Goal: Task Accomplishment & Management: Manage account settings

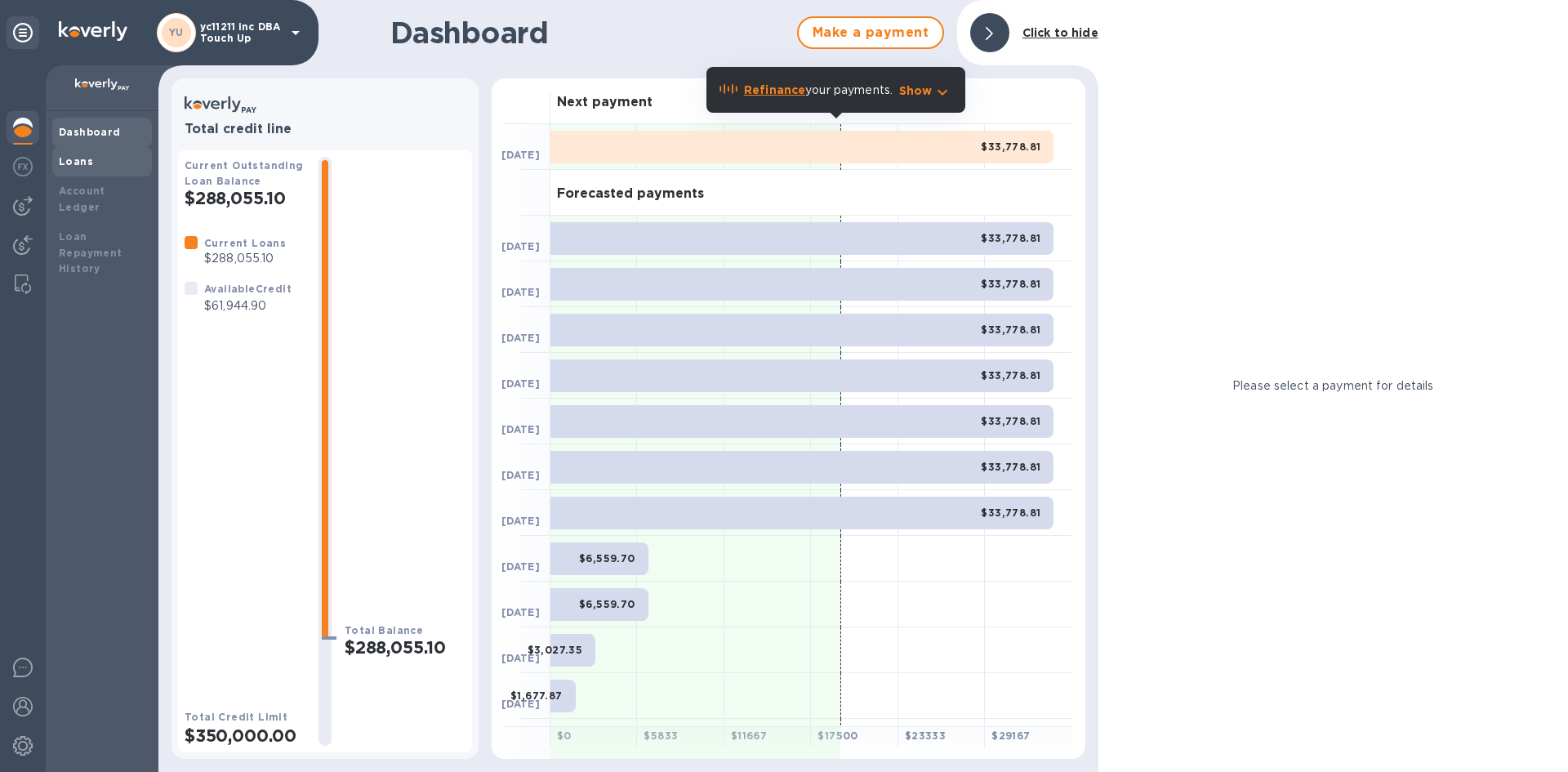
click at [73, 161] on b "Loans" at bounding box center [76, 161] width 35 height 12
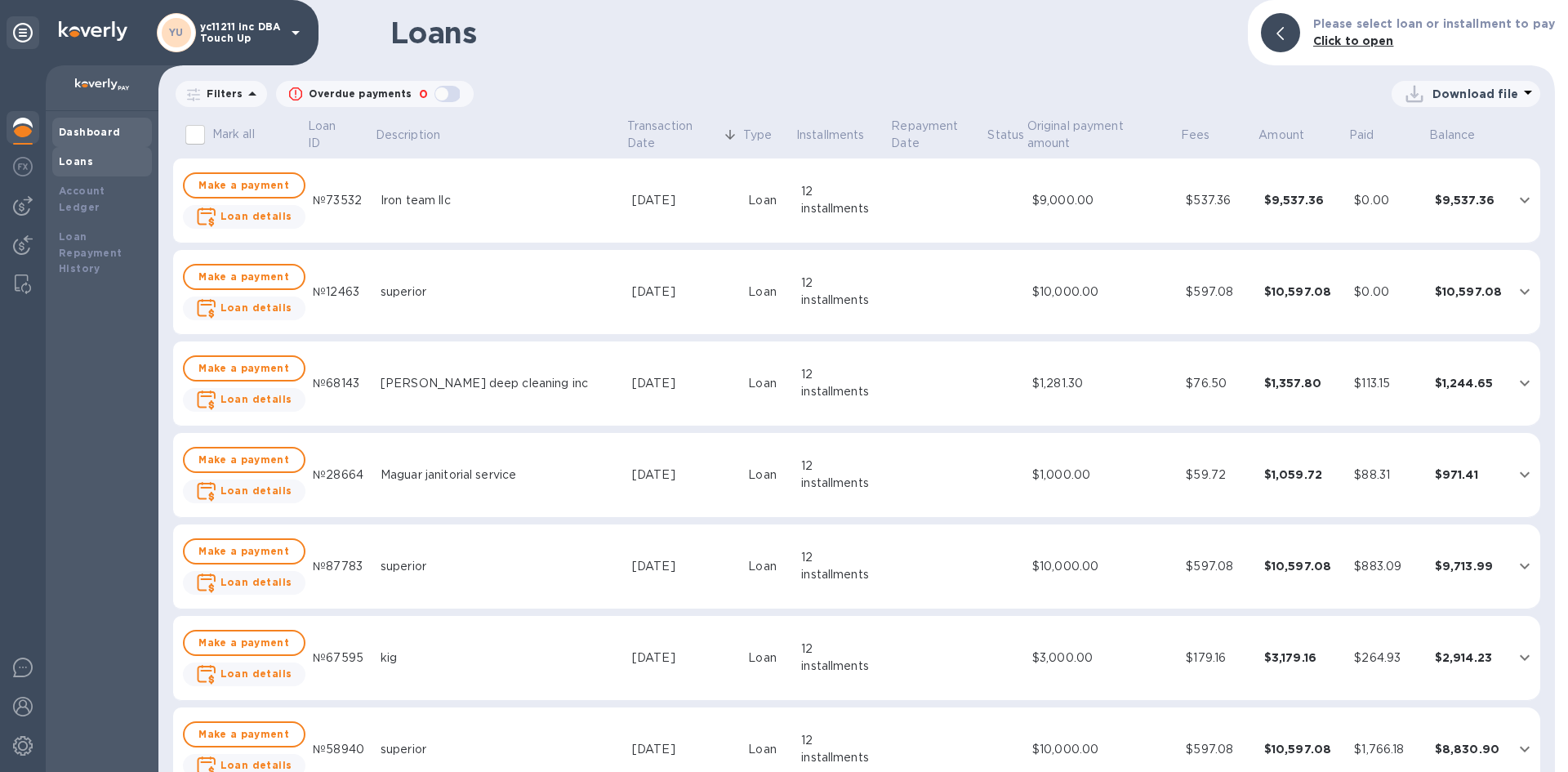
click at [89, 134] on b "Dashboard" at bounding box center [89, 132] width 62 height 12
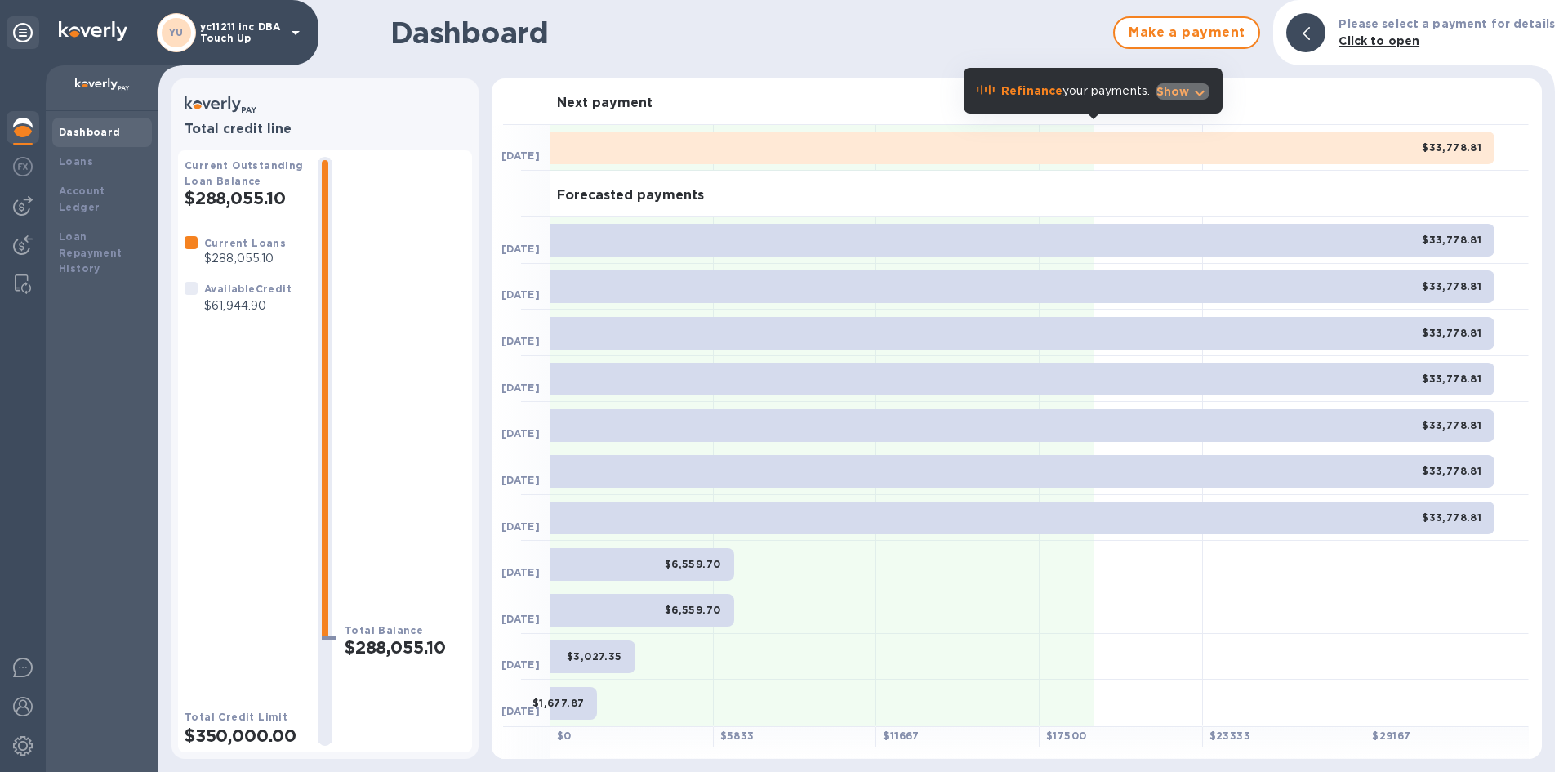
click at [1198, 91] on icon "button" at bounding box center [1200, 93] width 19 height 19
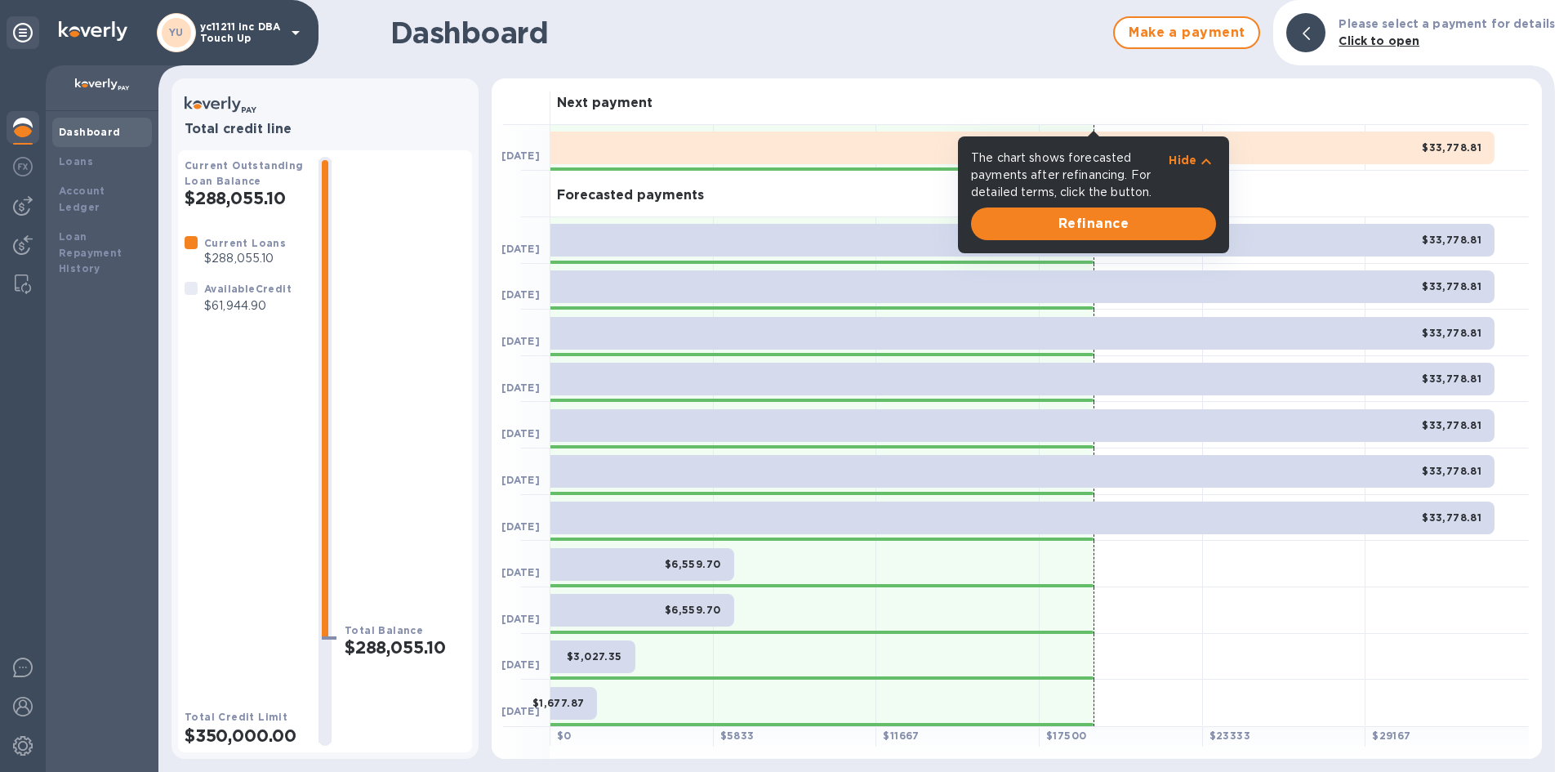
click at [1196, 158] on p "Hide" at bounding box center [1182, 160] width 28 height 16
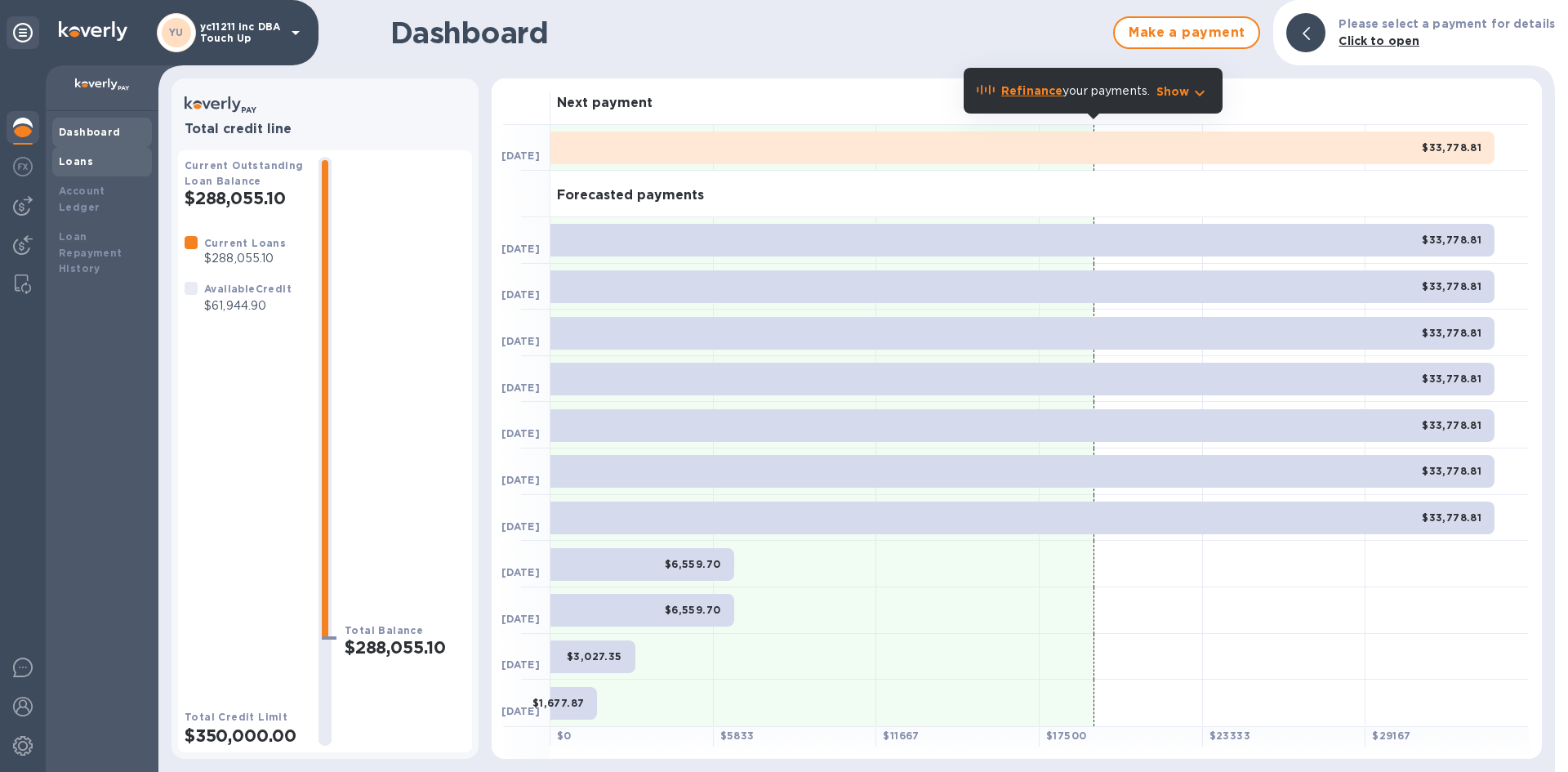
click at [74, 158] on b "Loans" at bounding box center [76, 161] width 35 height 12
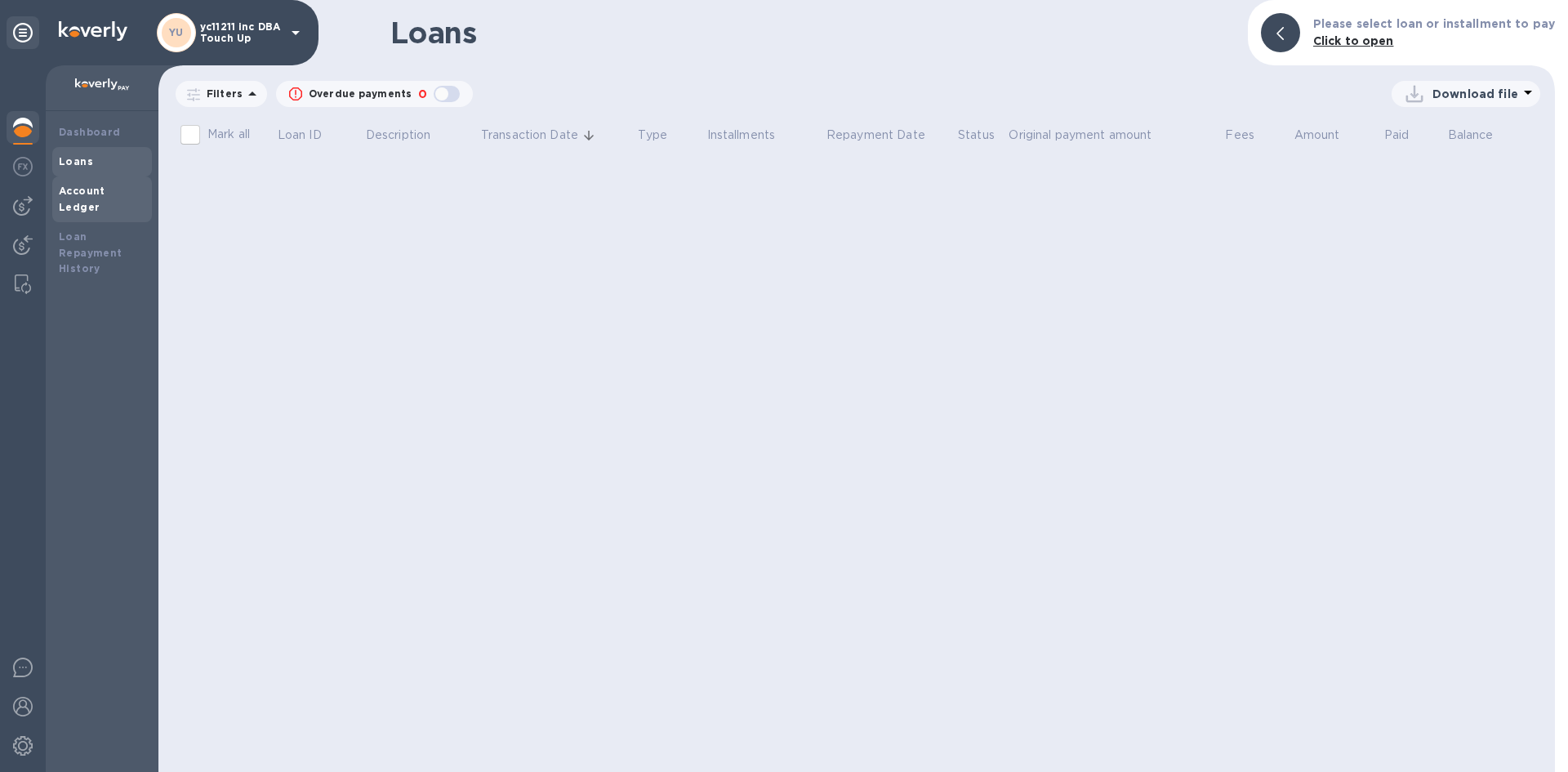
click at [98, 198] on div "Account Ledger" at bounding box center [102, 199] width 87 height 33
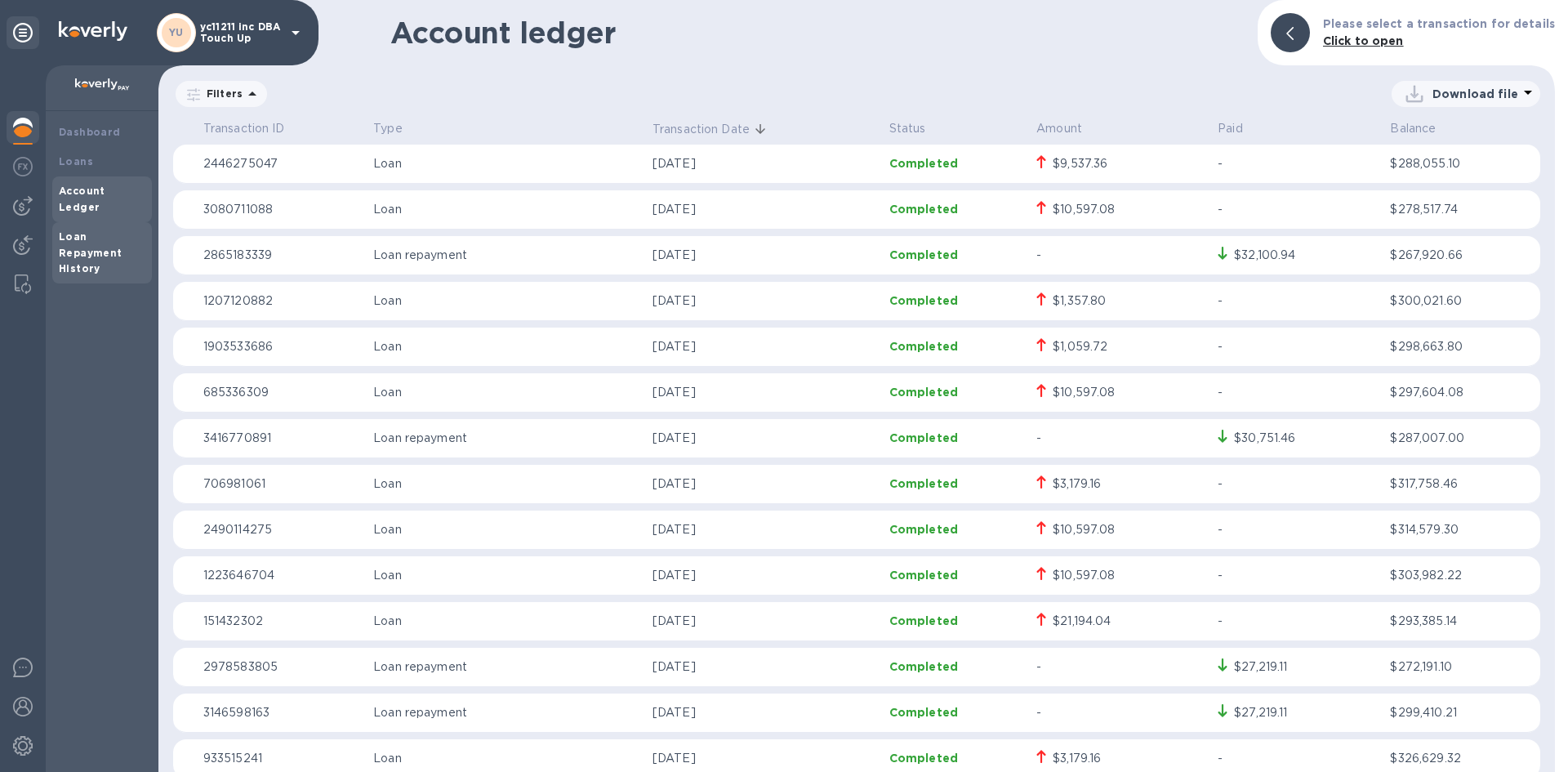
click at [87, 238] on b "Loan Repayment History" at bounding box center [90, 253] width 63 height 45
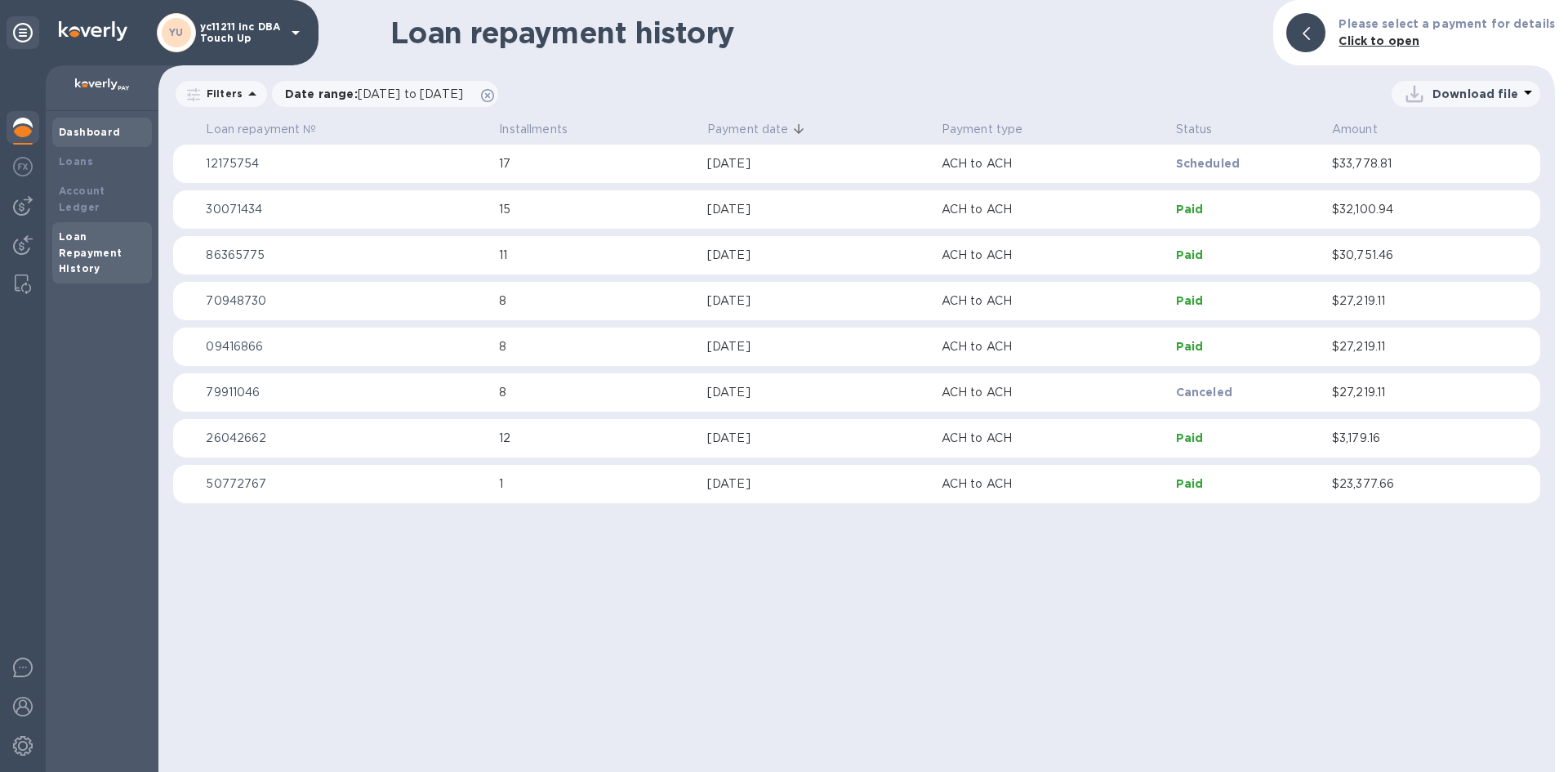
click at [106, 136] on b "Dashboard" at bounding box center [89, 132] width 62 height 12
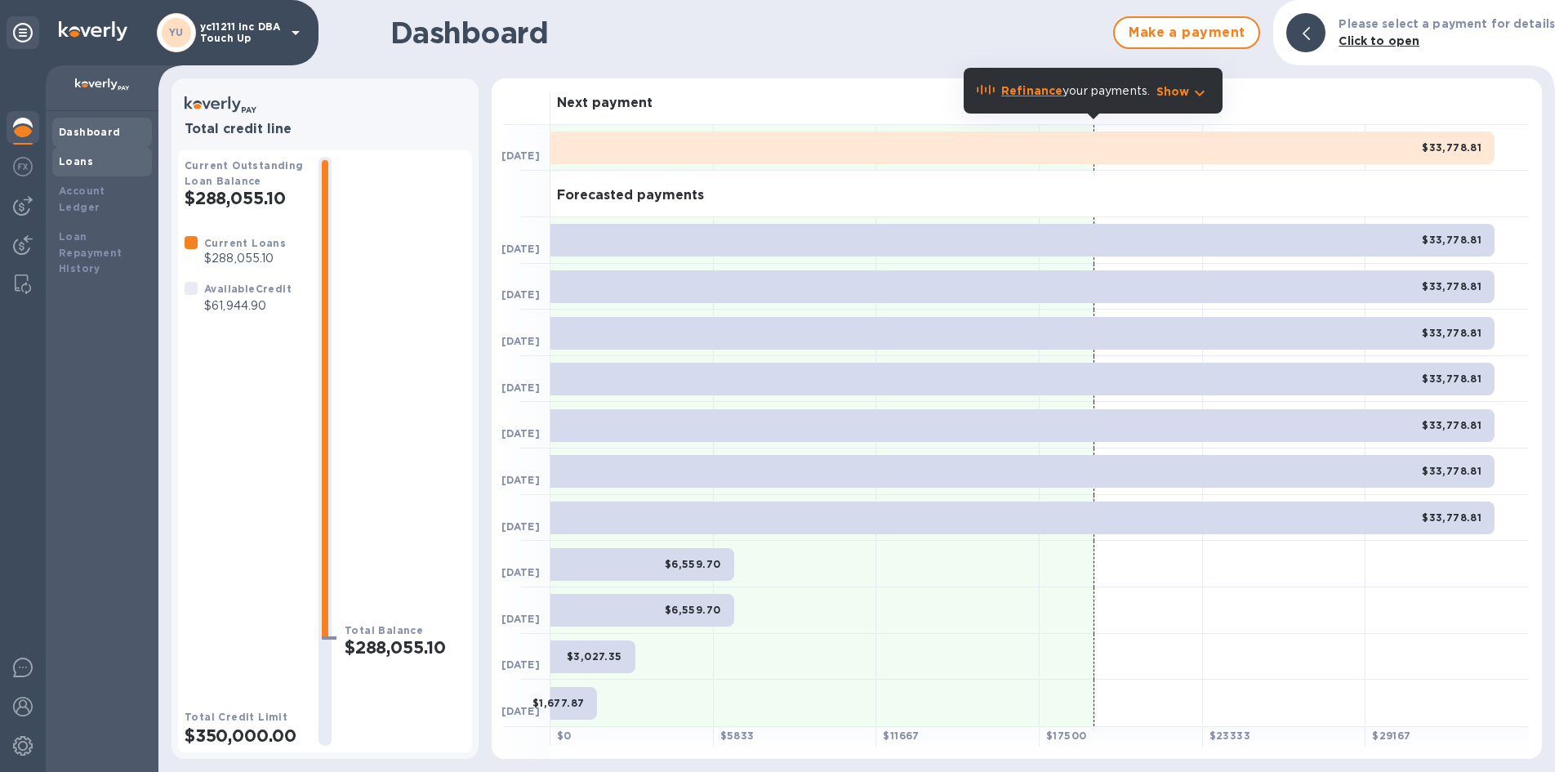
click at [87, 162] on b "Loans" at bounding box center [76, 161] width 35 height 12
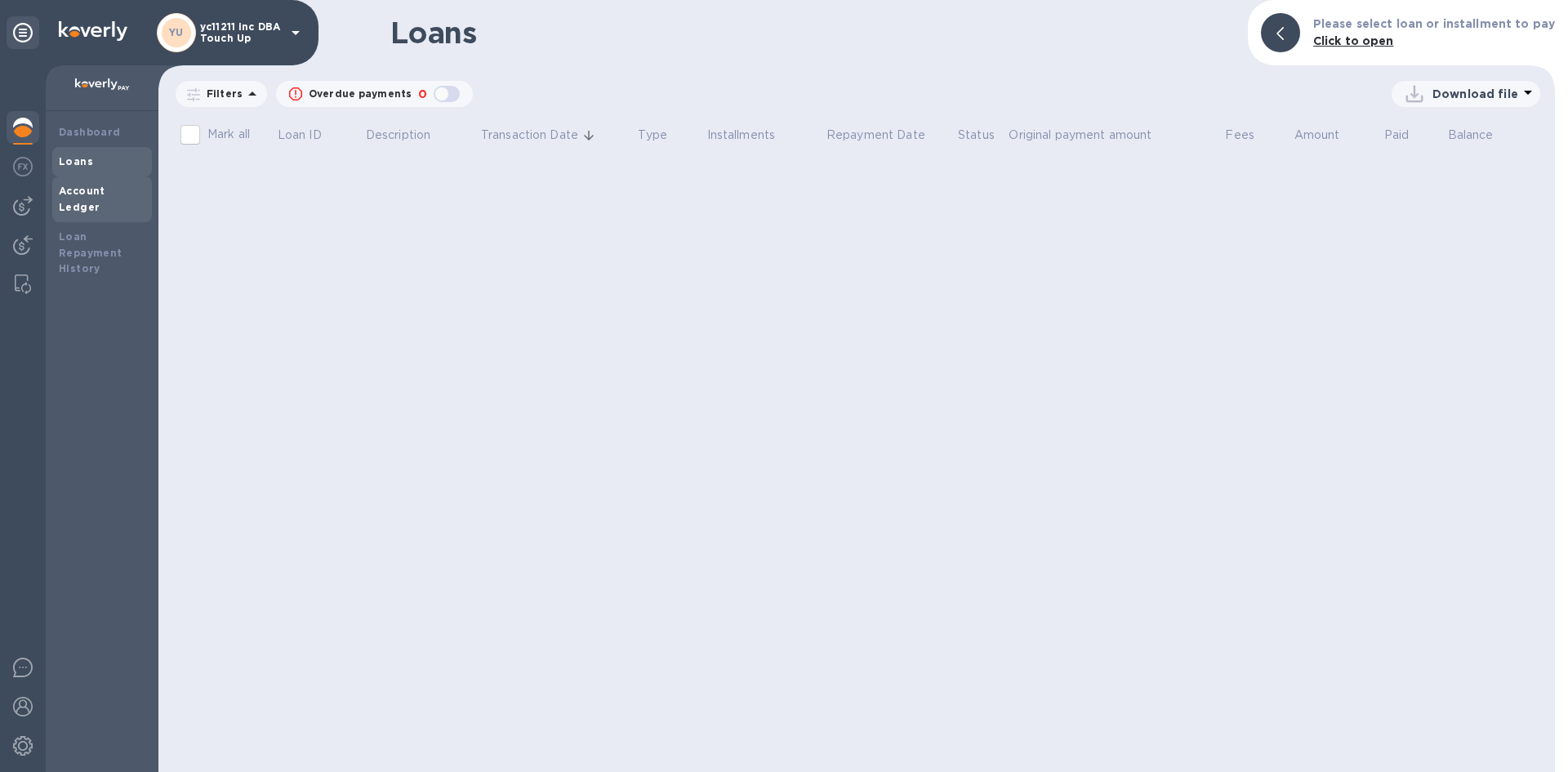
click at [91, 198] on div "Account Ledger" at bounding box center [102, 199] width 87 height 33
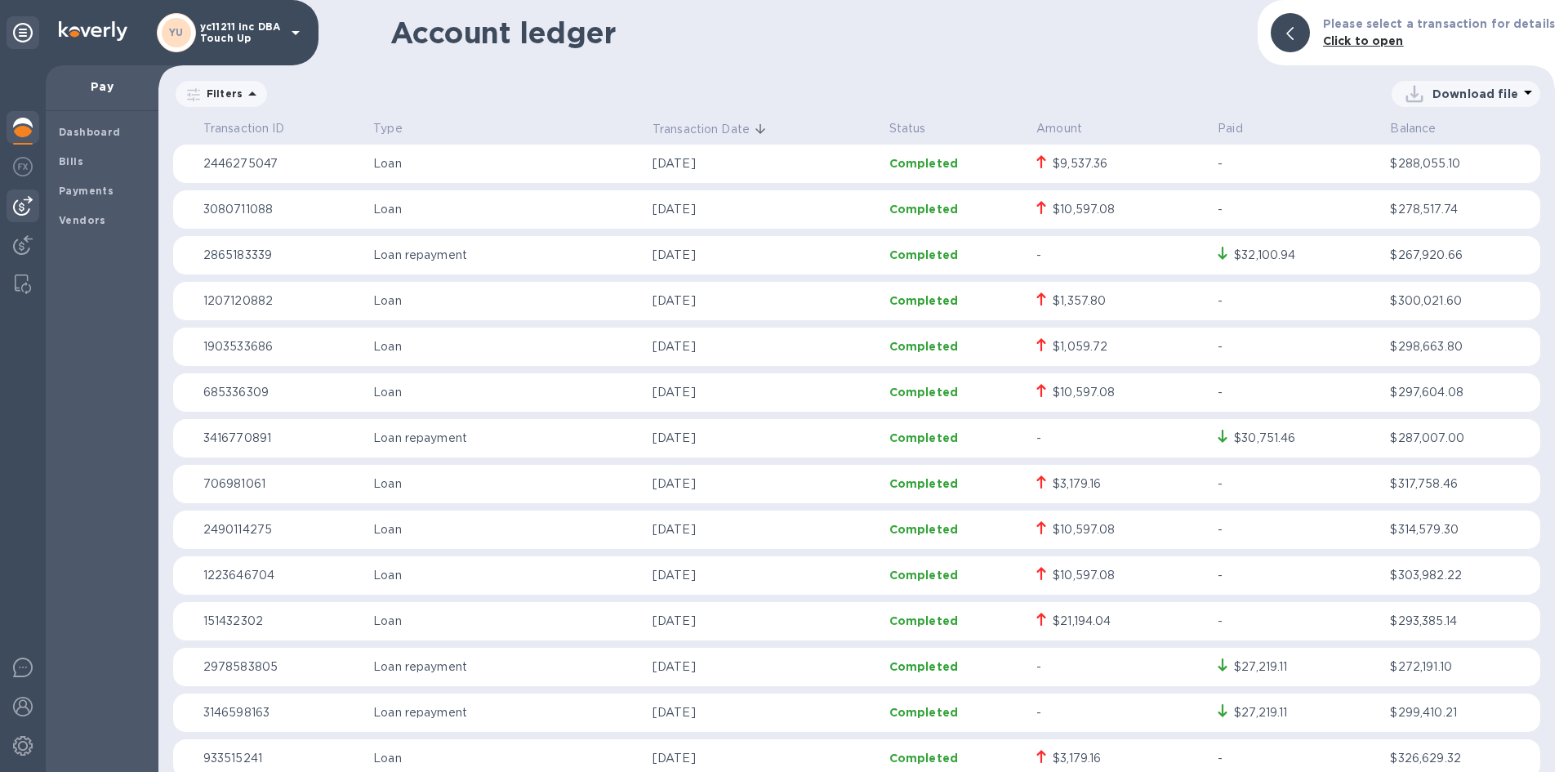
click at [24, 212] on img at bounding box center [23, 206] width 19 height 19
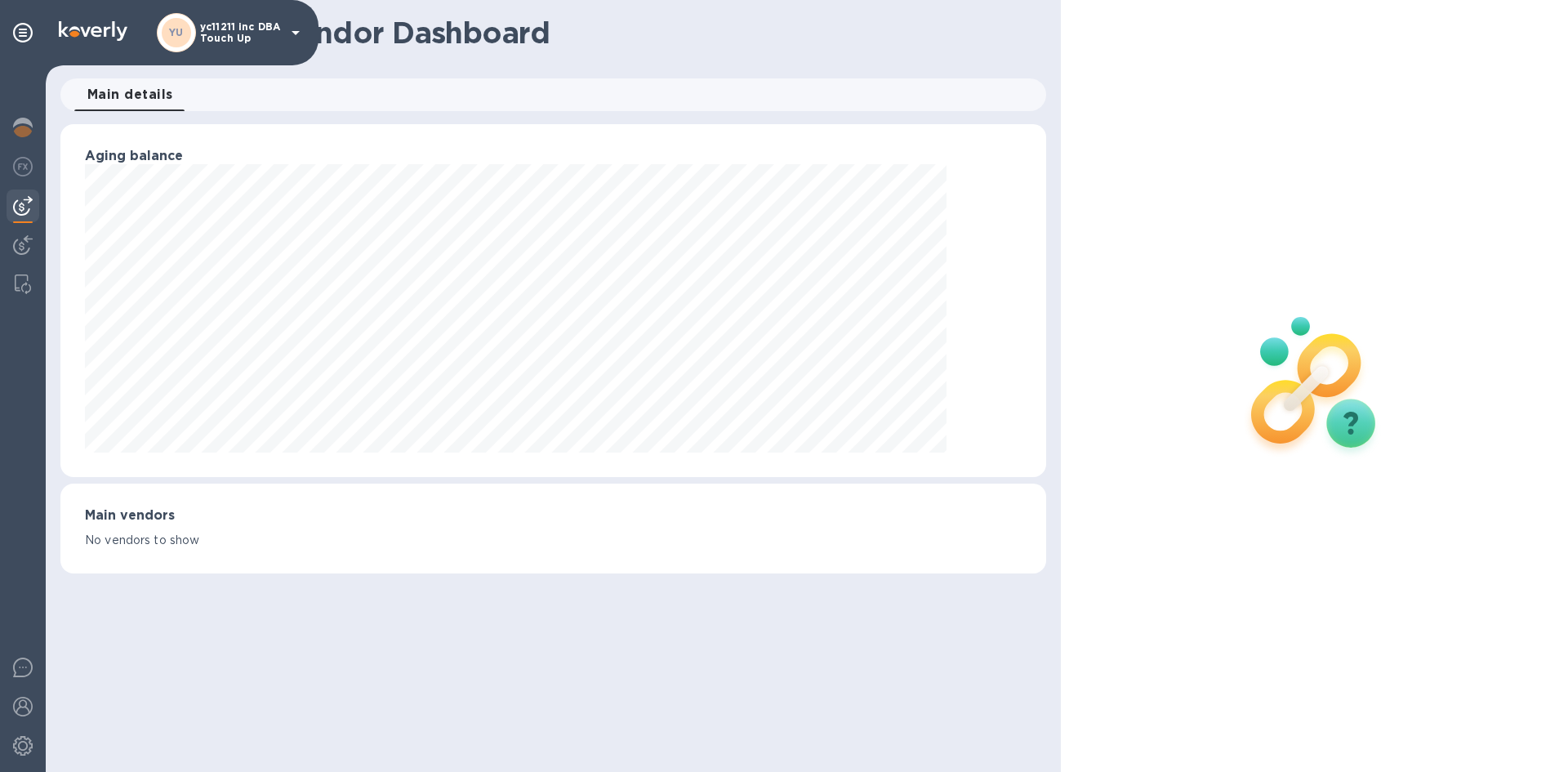
scroll to position [353, 985]
drag, startPoint x: 1189, startPoint y: 14, endPoint x: 1208, endPoint y: 369, distance: 355.5
click at [1208, 369] on img at bounding box center [1314, 385] width 215 height 215
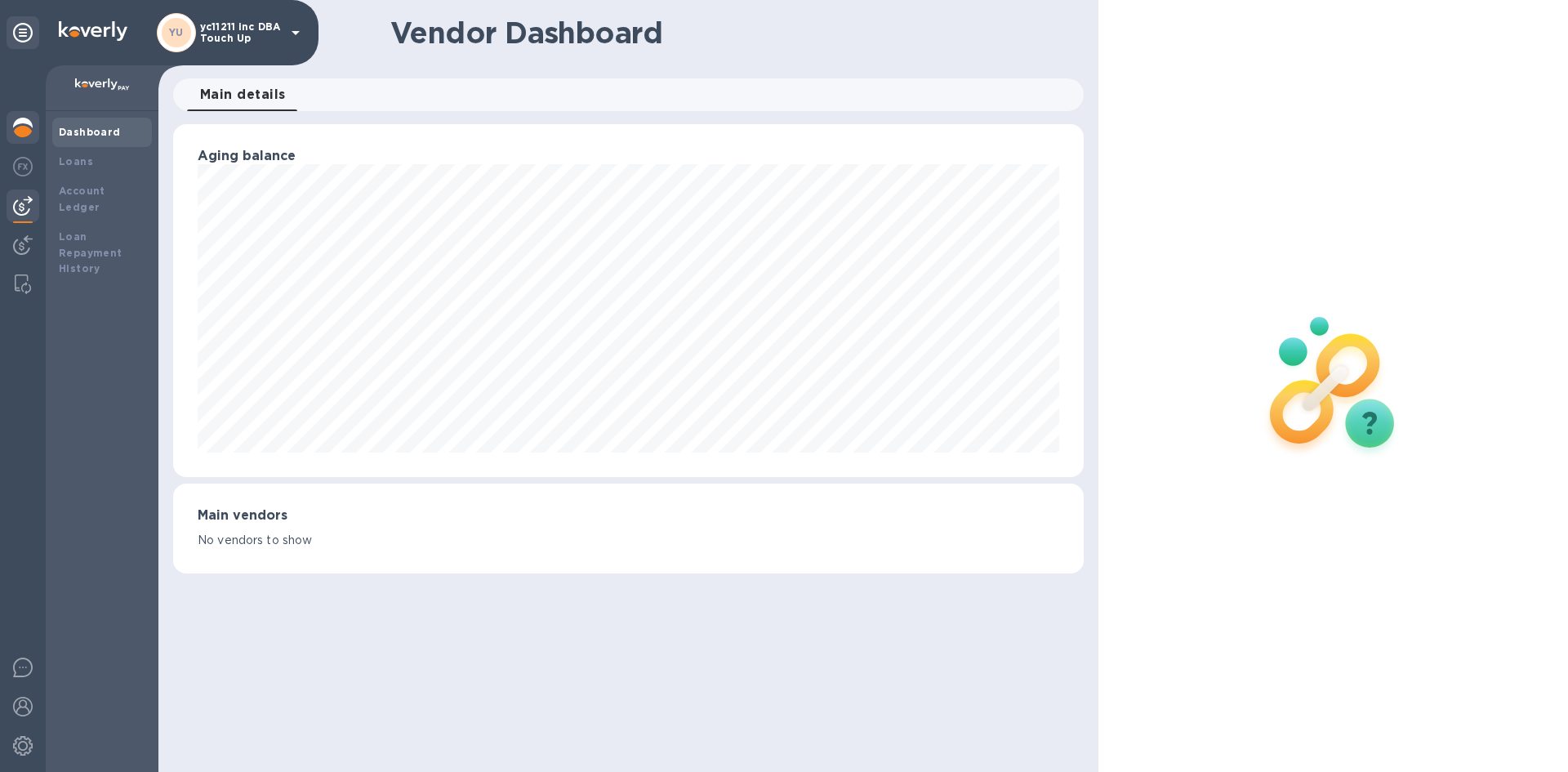
click at [70, 136] on b "Dashboard" at bounding box center [89, 132] width 62 height 12
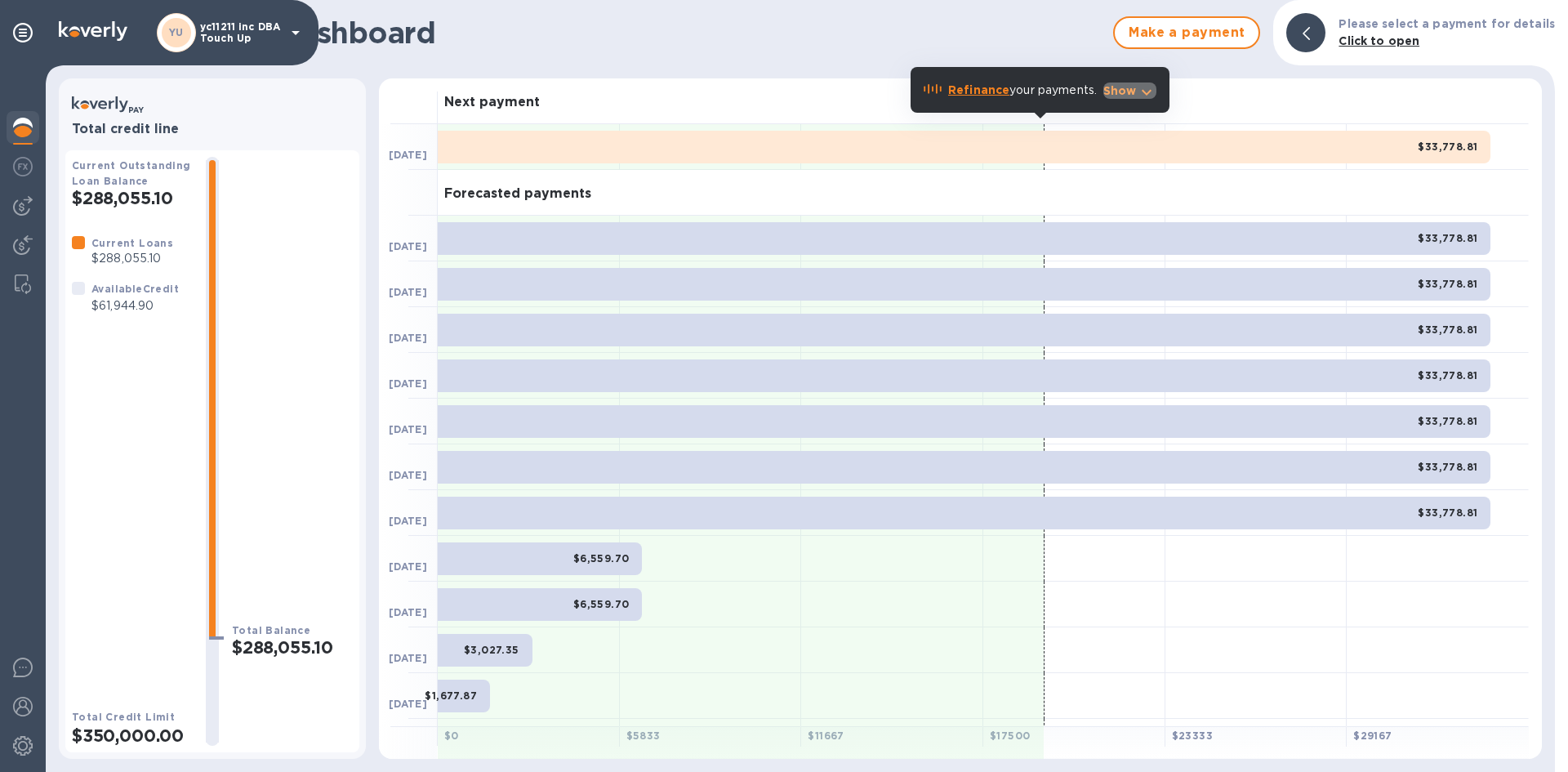
click at [1143, 89] on icon "button" at bounding box center [1147, 92] width 19 height 19
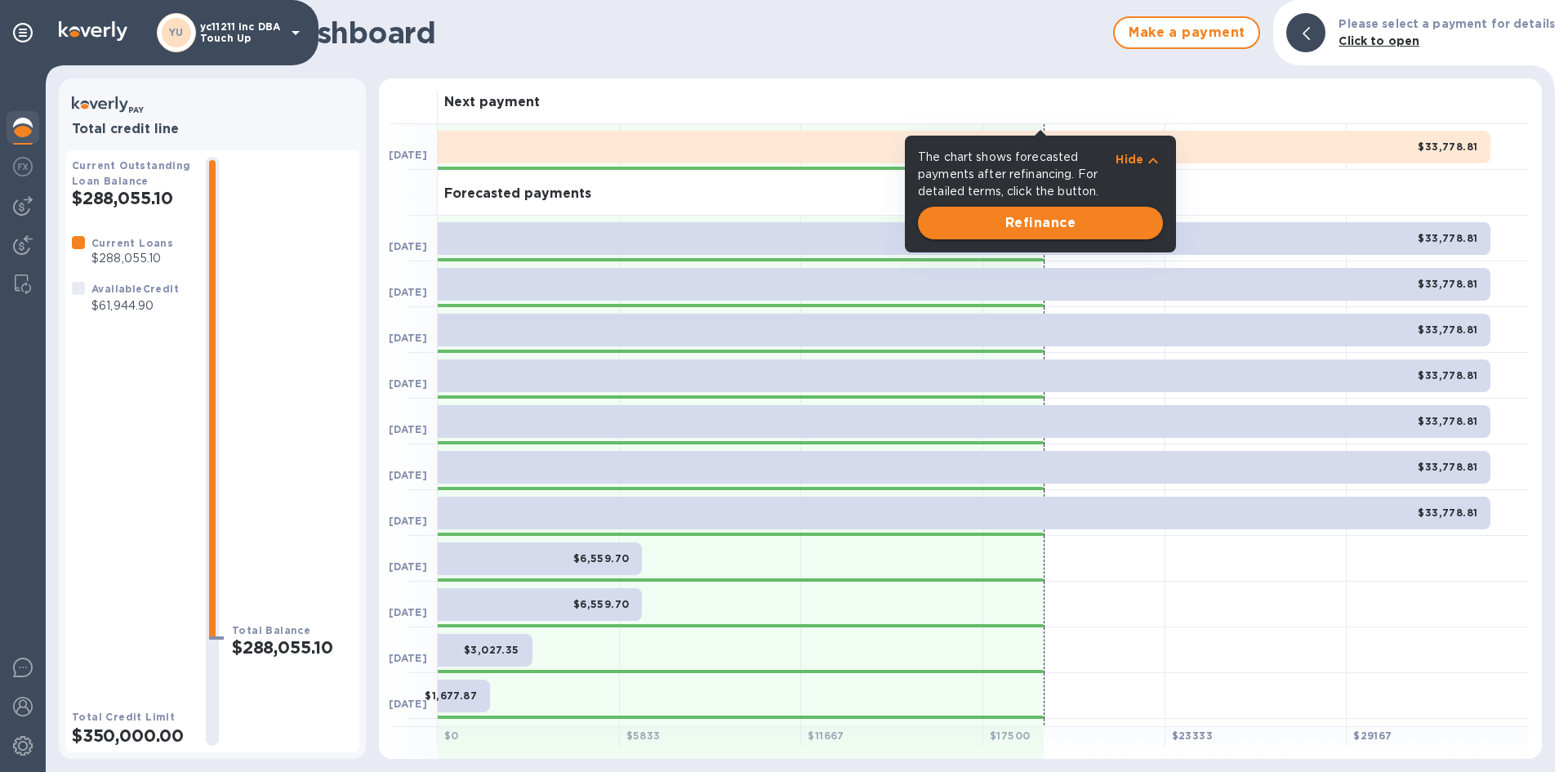
click at [1067, 226] on span "Refinance" at bounding box center [1041, 223] width 219 height 19
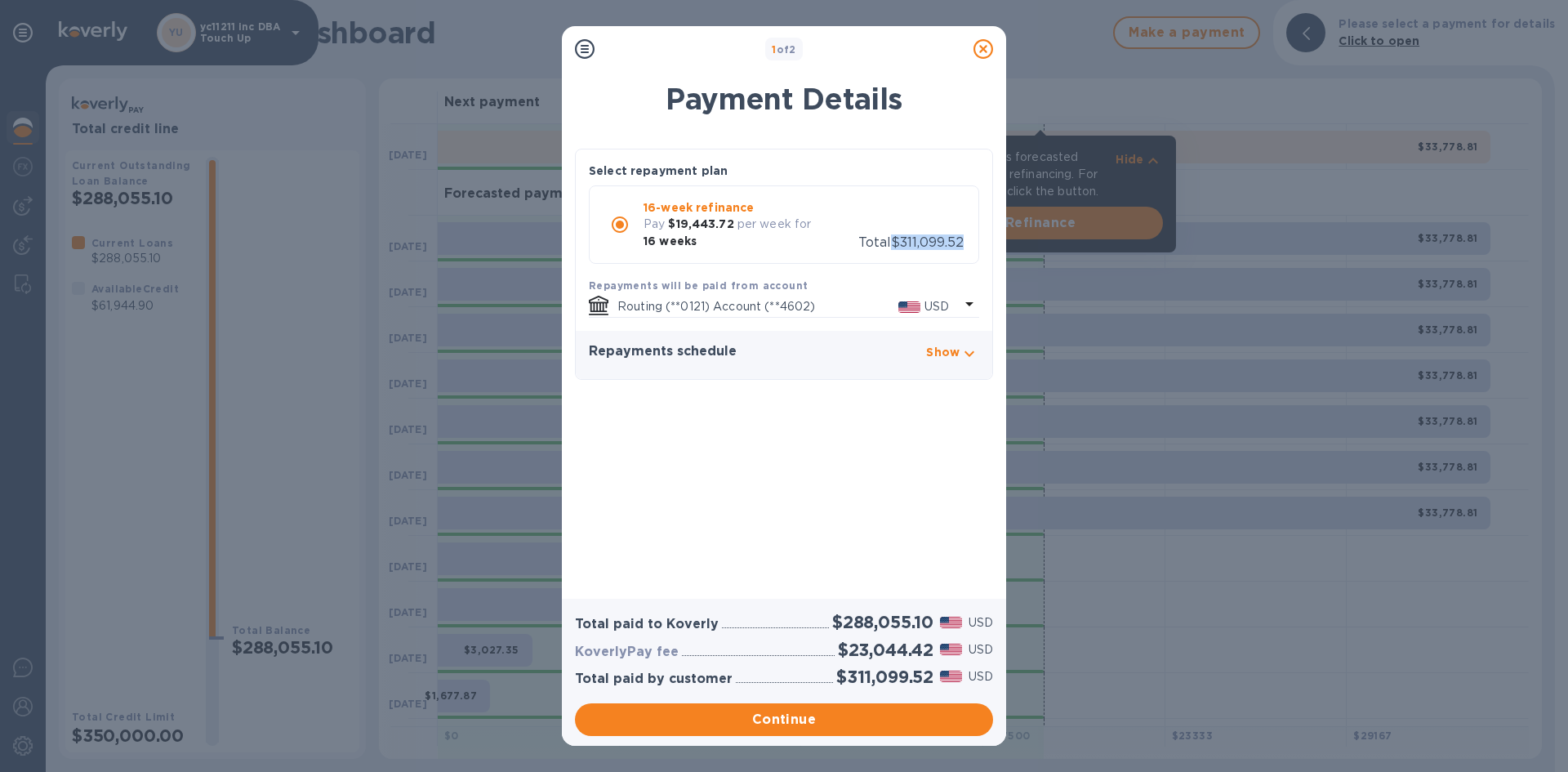
drag, startPoint x: 859, startPoint y: 244, endPoint x: 936, endPoint y: 243, distance: 77.0
click at [936, 243] on div "Total $311,099.52" at bounding box center [911, 242] width 106 height 15
drag, startPoint x: 666, startPoint y: 222, endPoint x: 737, endPoint y: 226, distance: 71.1
click at [737, 226] on div "Pay $19,443.72 per week for 16 weeks" at bounding box center [750, 233] width 214 height 35
drag, startPoint x: 643, startPoint y: 241, endPoint x: 708, endPoint y: 242, distance: 65.0
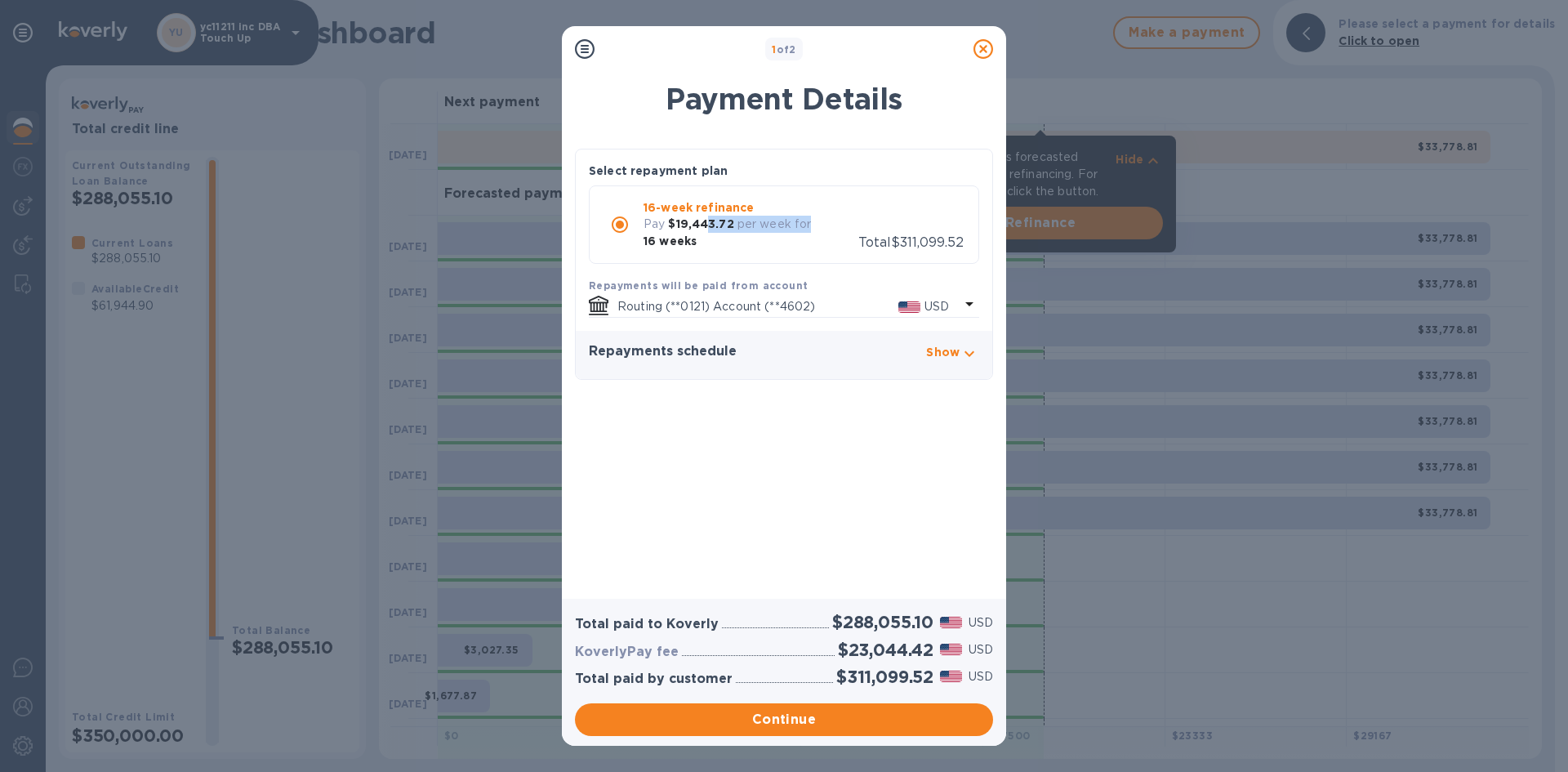
click at [708, 242] on div "Pay $19,443.72 per week for 16 weeks" at bounding box center [750, 233] width 214 height 35
click at [700, 223] on b "$19,443.72" at bounding box center [701, 224] width 65 height 13
drag, startPoint x: 653, startPoint y: 243, endPoint x: 762, endPoint y: 234, distance: 109.4
click at [735, 251] on div "16-week refinance Pay $19,443.72 per week for 16 weeks Total $311,099.52" at bounding box center [784, 225] width 390 height 79
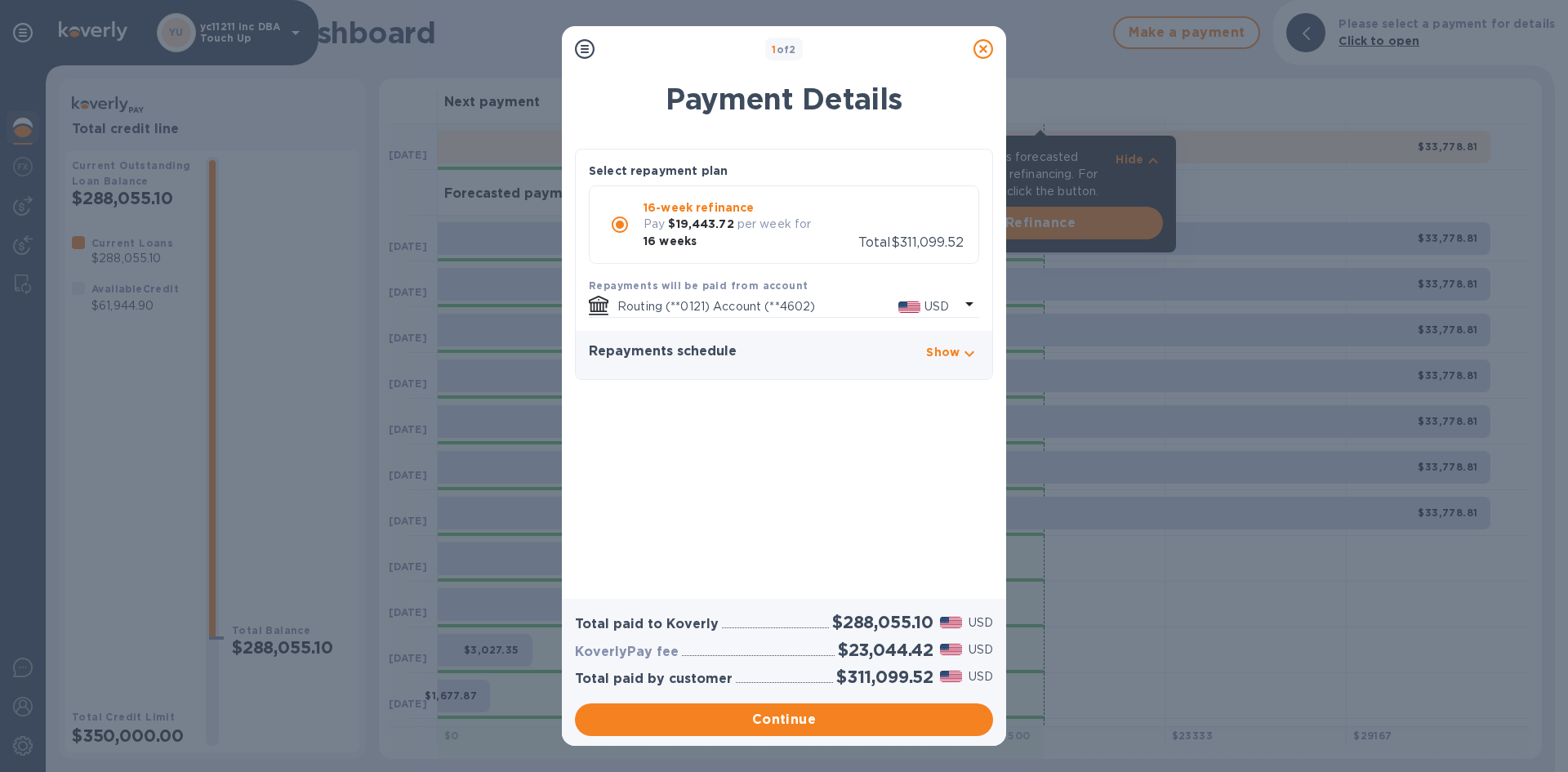
click at [984, 50] on icon at bounding box center [983, 49] width 19 height 19
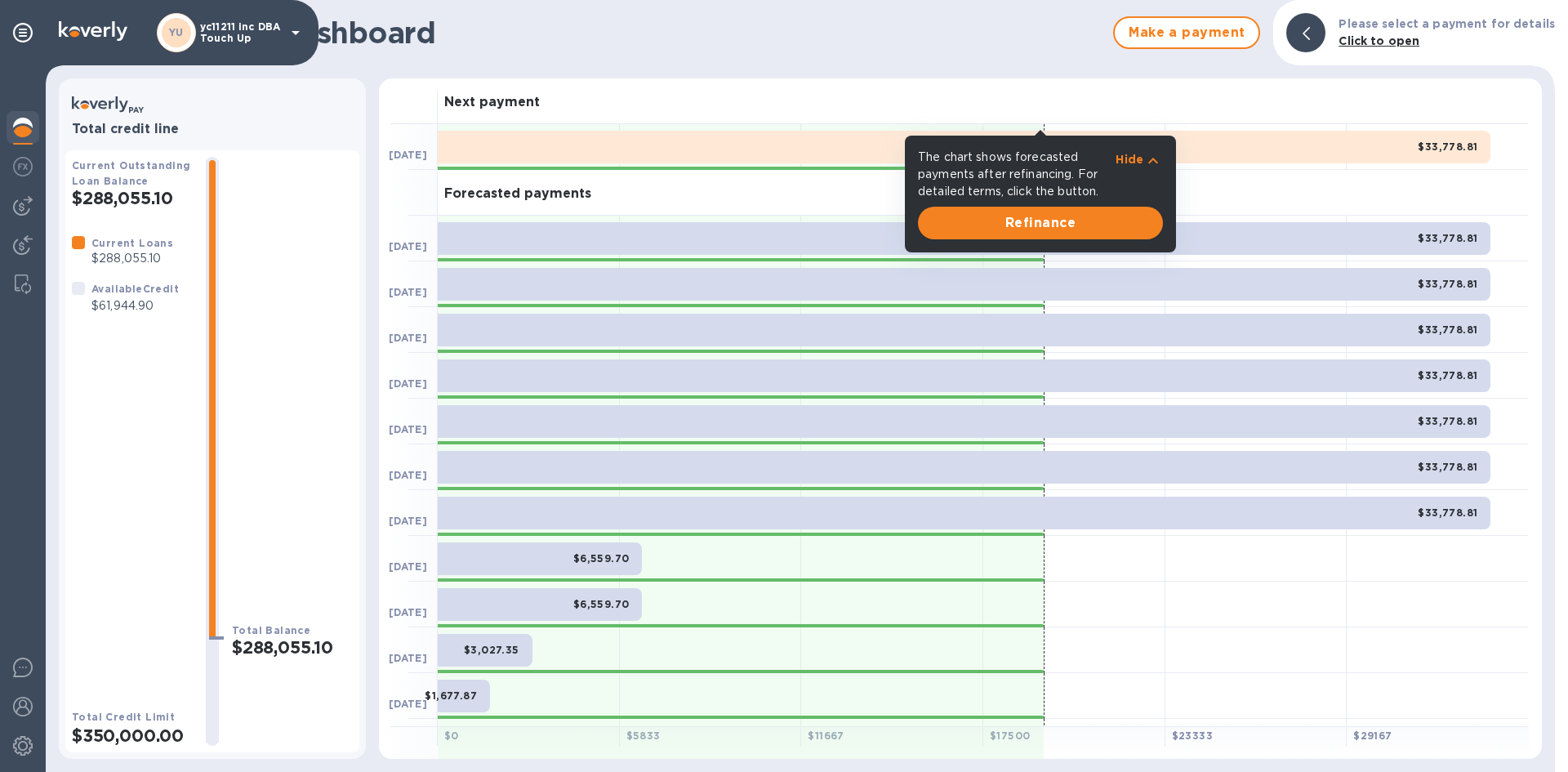
click at [1204, 623] on div at bounding box center [1256, 605] width 182 height 46
click at [1310, 600] on div at bounding box center [1256, 605] width 182 height 46
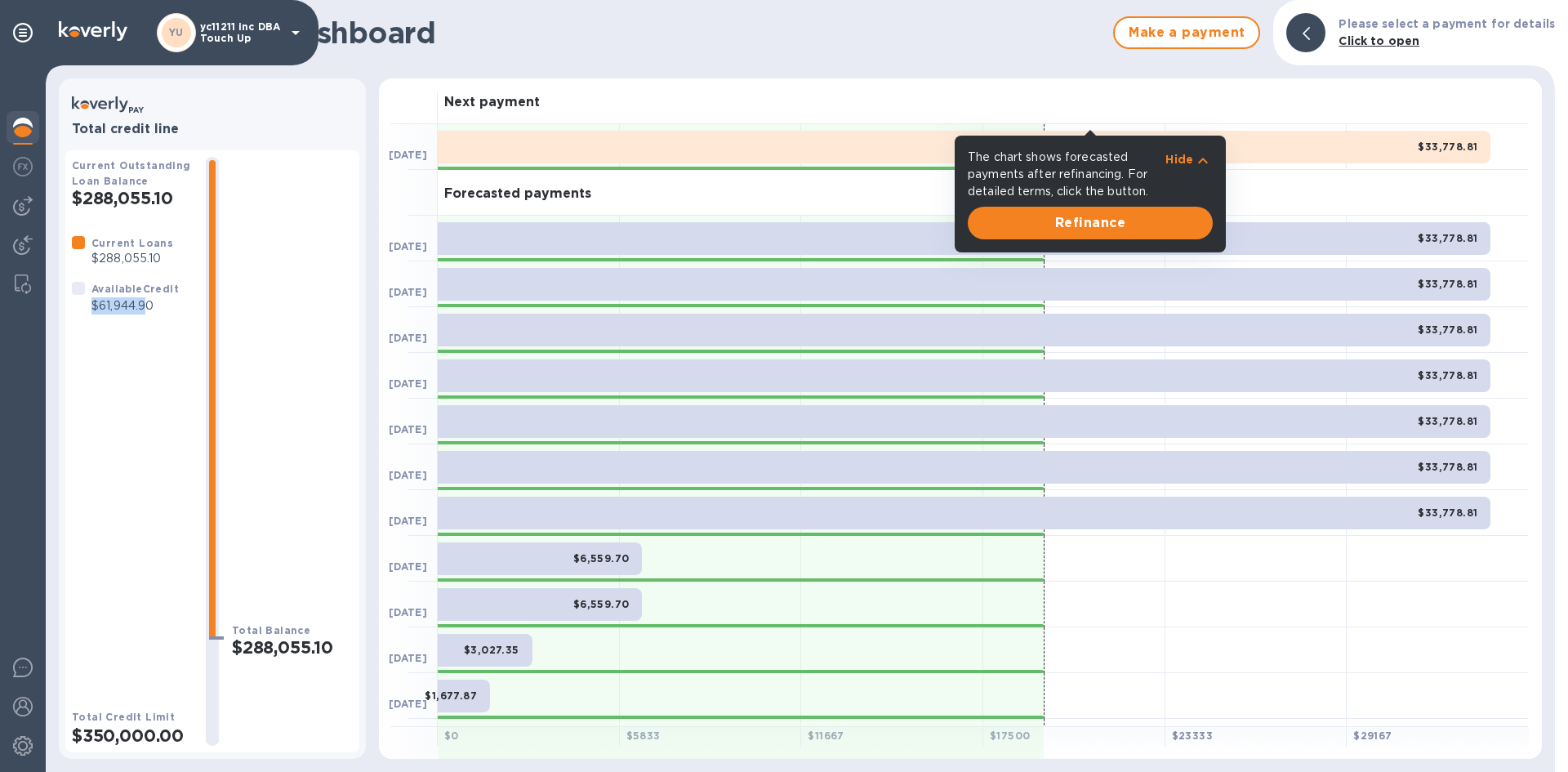
drag, startPoint x: 89, startPoint y: 299, endPoint x: 144, endPoint y: 312, distance: 56.5
click at [144, 312] on div "Available Credit $61,944.90" at bounding box center [136, 297] width 94 height 40
click at [148, 311] on p "$61,944.90" at bounding box center [135, 306] width 87 height 17
drag, startPoint x: 153, startPoint y: 308, endPoint x: 90, endPoint y: 308, distance: 63.0
click at [90, 308] on div "Available Credit $61,944.90" at bounding box center [136, 297] width 94 height 40
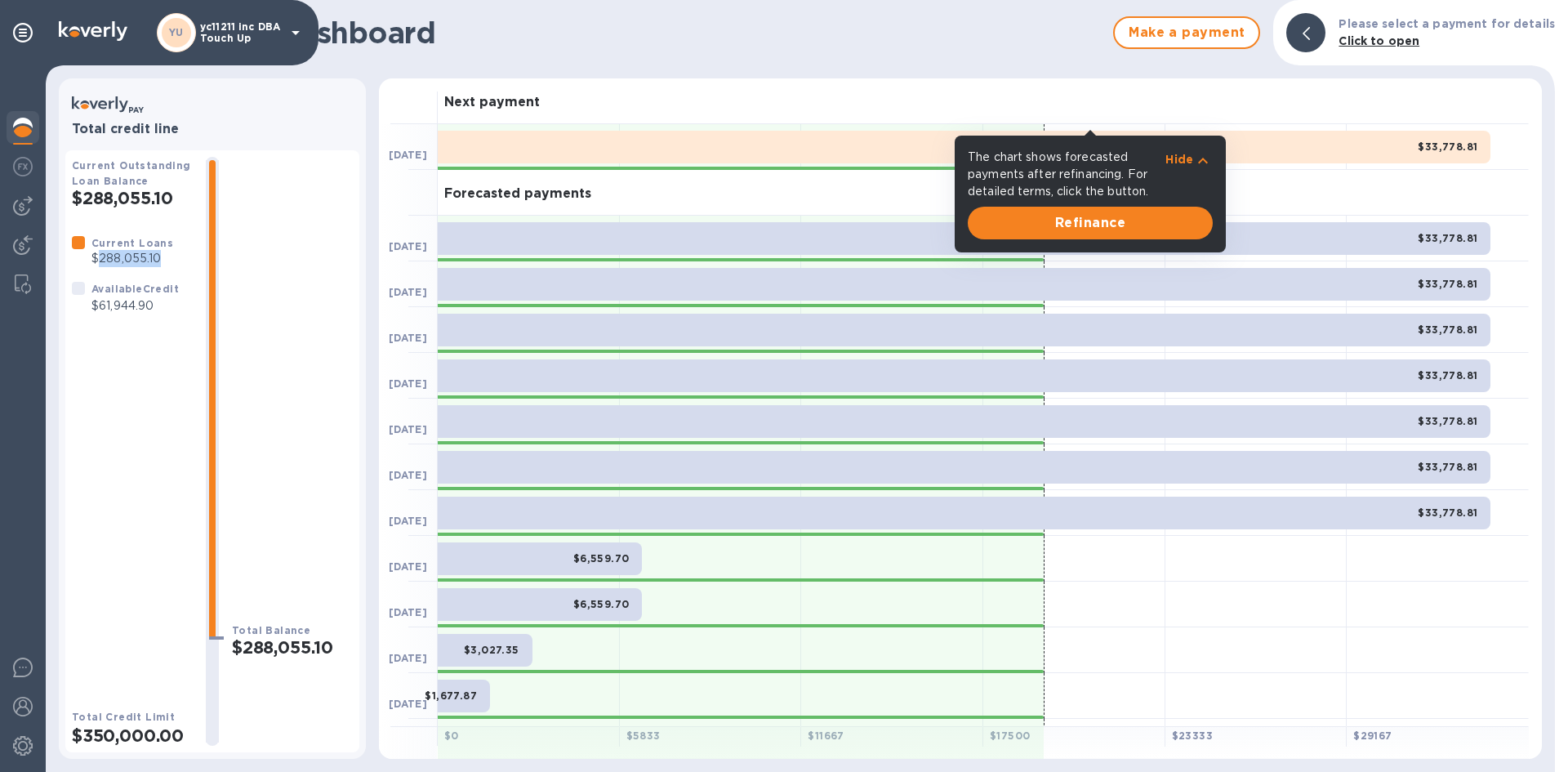
drag, startPoint x: 96, startPoint y: 258, endPoint x: 175, endPoint y: 256, distance: 79.0
click at [175, 256] on div "Current Loans $288,055.10 Available Credit $61,944.90" at bounding box center [132, 274] width 134 height 93
click at [133, 262] on p "$288,055.10" at bounding box center [132, 259] width 82 height 17
drag, startPoint x: 112, startPoint y: 256, endPoint x: 131, endPoint y: 272, distance: 24.8
click at [122, 256] on p "$288,055.10" at bounding box center [132, 259] width 82 height 17
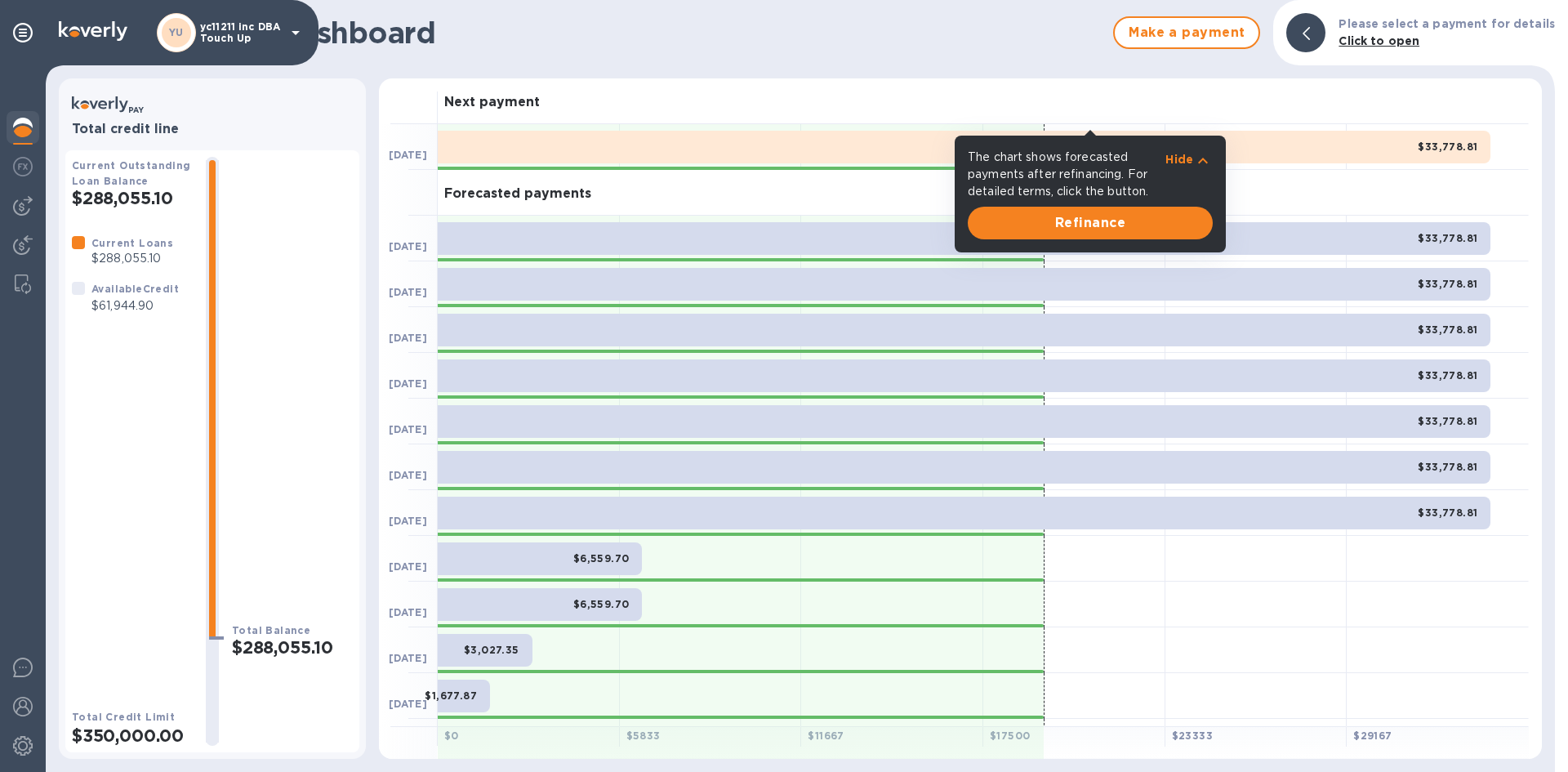
click at [138, 301] on p "$61,944.90" at bounding box center [135, 306] width 87 height 17
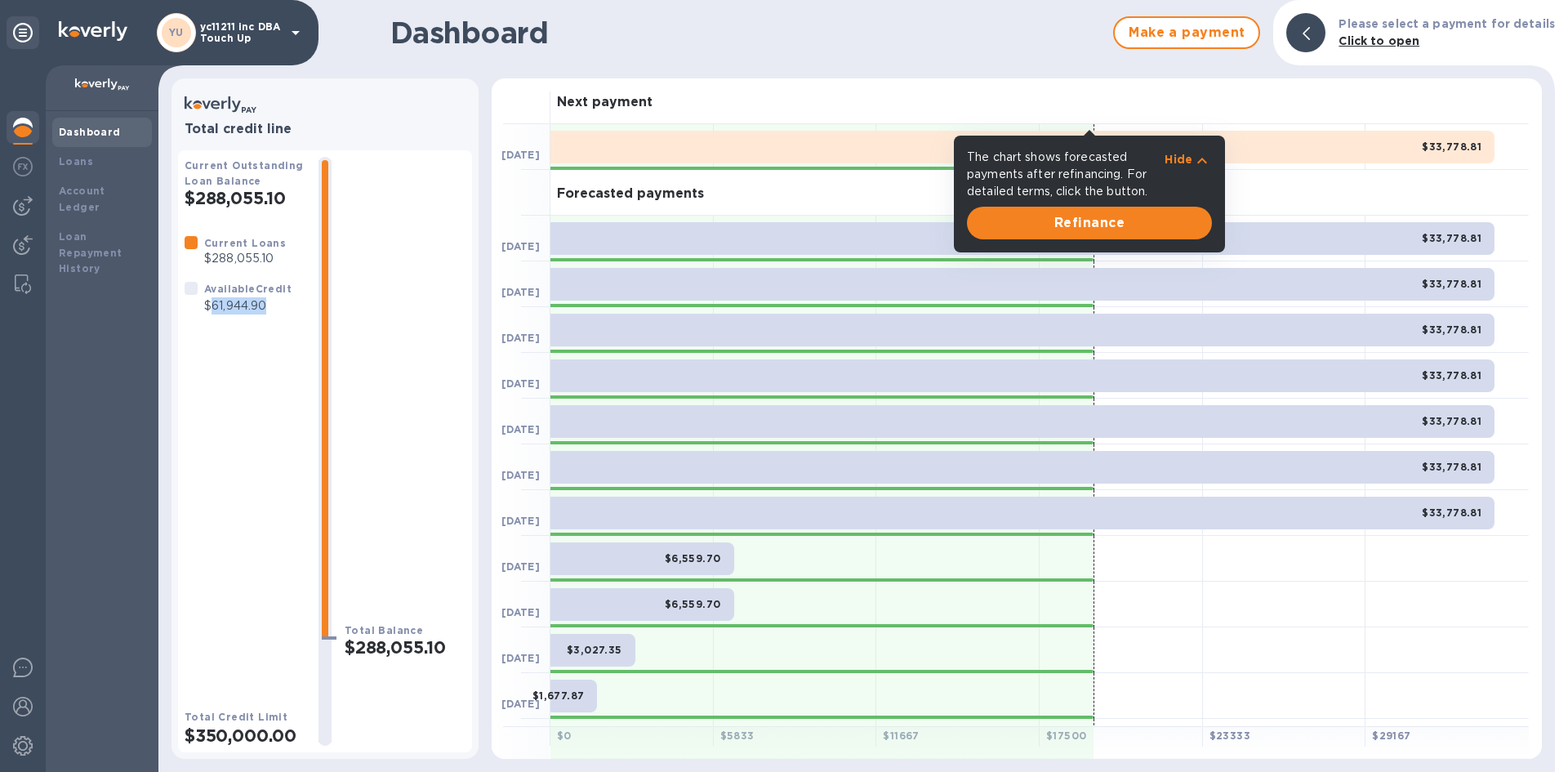
click at [33, 128] on div at bounding box center [23, 129] width 33 height 36
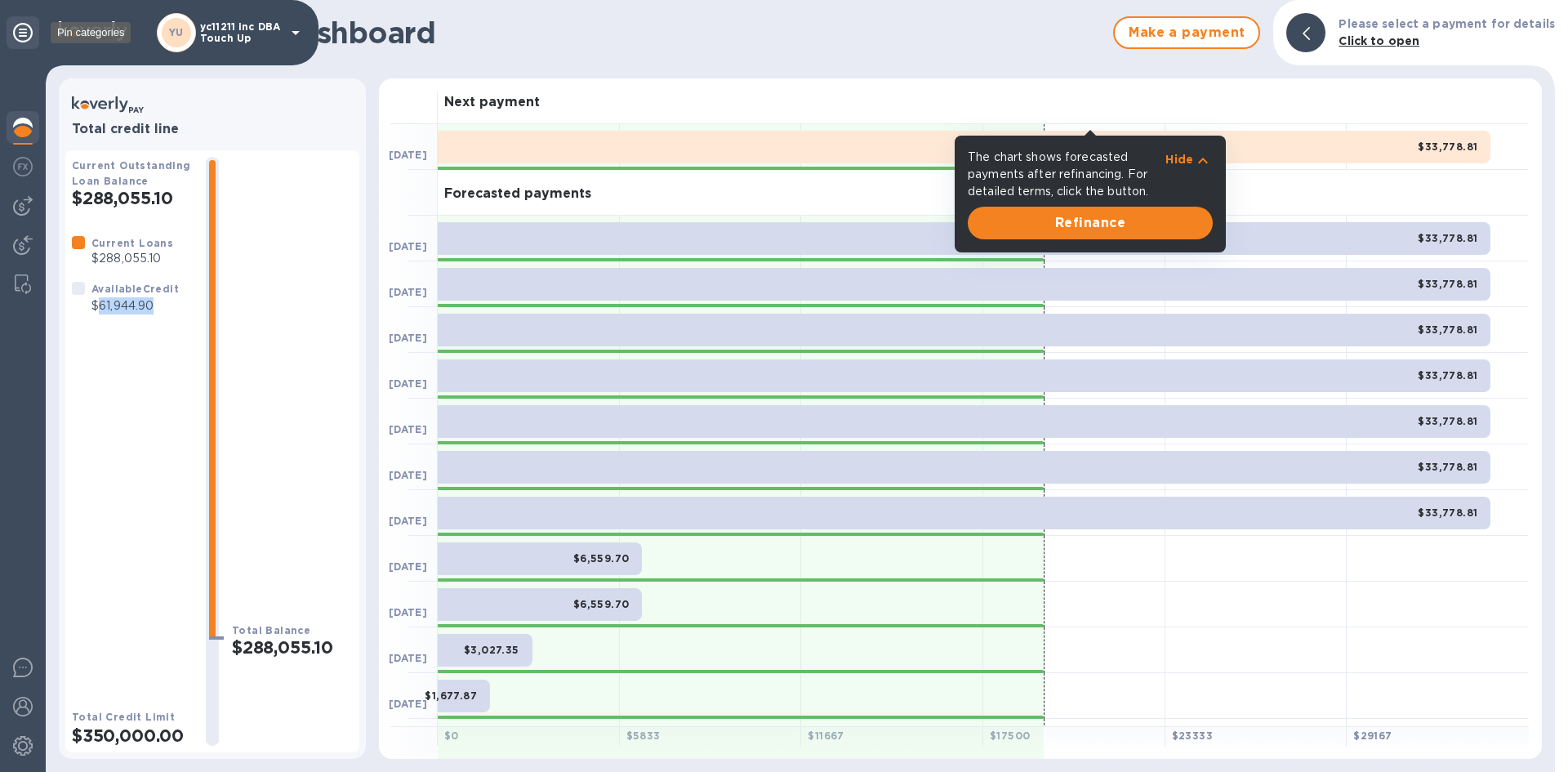
click at [24, 42] on div at bounding box center [23, 33] width 33 height 33
click at [565, 37] on h1 "Dashboard" at bounding box center [691, 33] width 828 height 35
